Goal: Navigation & Orientation: Find specific page/section

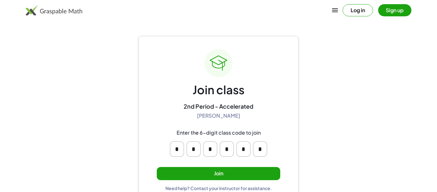
scroll to position [12, 0]
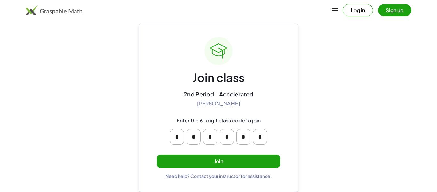
click at [218, 161] on button "Join" at bounding box center [218, 161] width 123 height 13
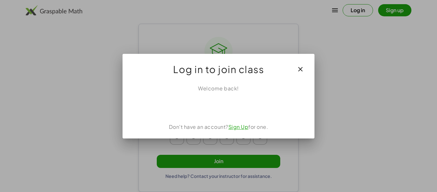
scroll to position [0, 0]
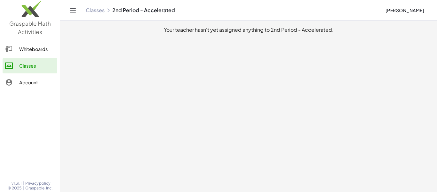
click at [20, 53] on link "Whiteboards" at bounding box center [30, 48] width 55 height 15
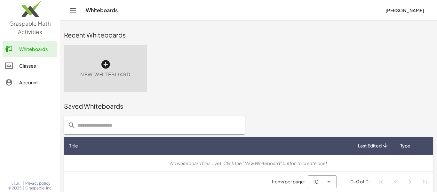
click at [26, 65] on div "Classes" at bounding box center [37, 66] width 36 height 8
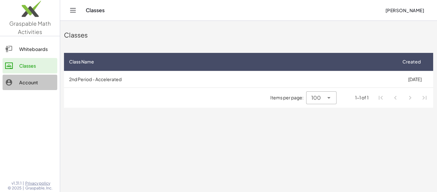
click at [28, 87] on link "Account" at bounding box center [30, 82] width 55 height 15
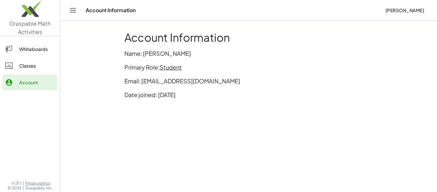
click at [35, 66] on div "Classes" at bounding box center [37, 66] width 36 height 8
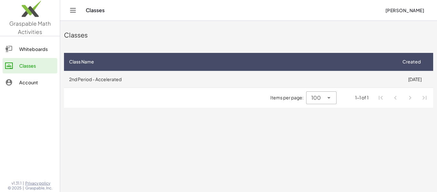
click at [139, 77] on td "2nd Period - Accelerated" at bounding box center [230, 79] width 332 height 17
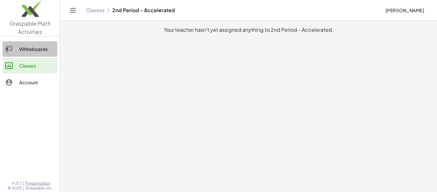
click at [36, 50] on div "Whiteboards" at bounding box center [37, 49] width 36 height 8
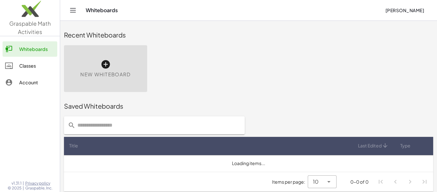
click at [41, 67] on div "Classes" at bounding box center [37, 66] width 36 height 8
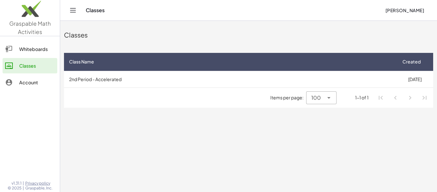
click at [314, 97] on span "100" at bounding box center [316, 98] width 10 height 8
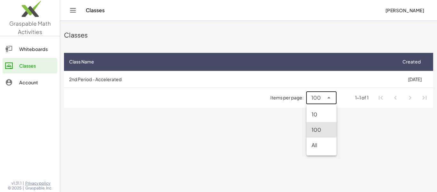
click at [278, 147] on main "Classes Class Name Created 2nd Period - Accelerated [DATE] Items per page: 100 …" at bounding box center [248, 96] width 377 height 192
